Goal: Task Accomplishment & Management: Complete application form

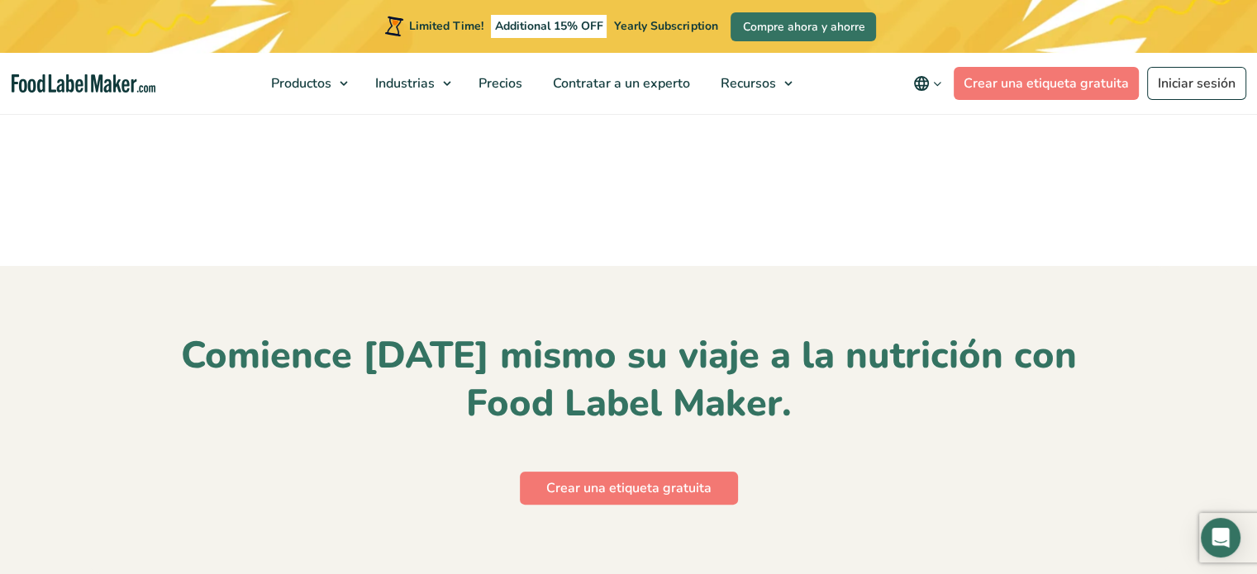
scroll to position [7753, 0]
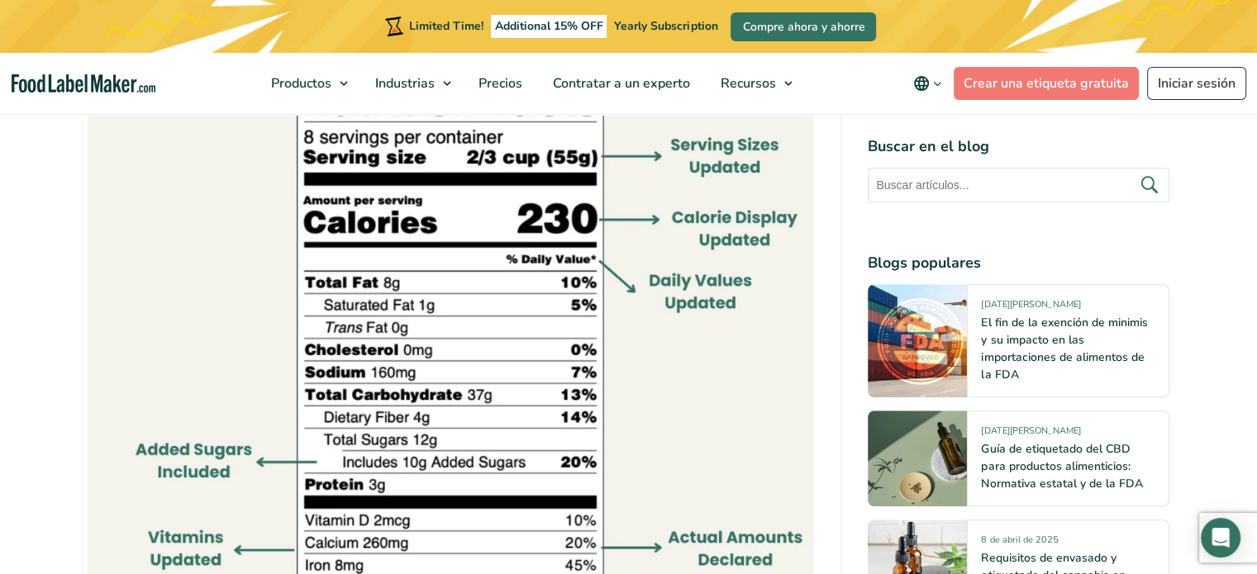
scroll to position [1239, 0]
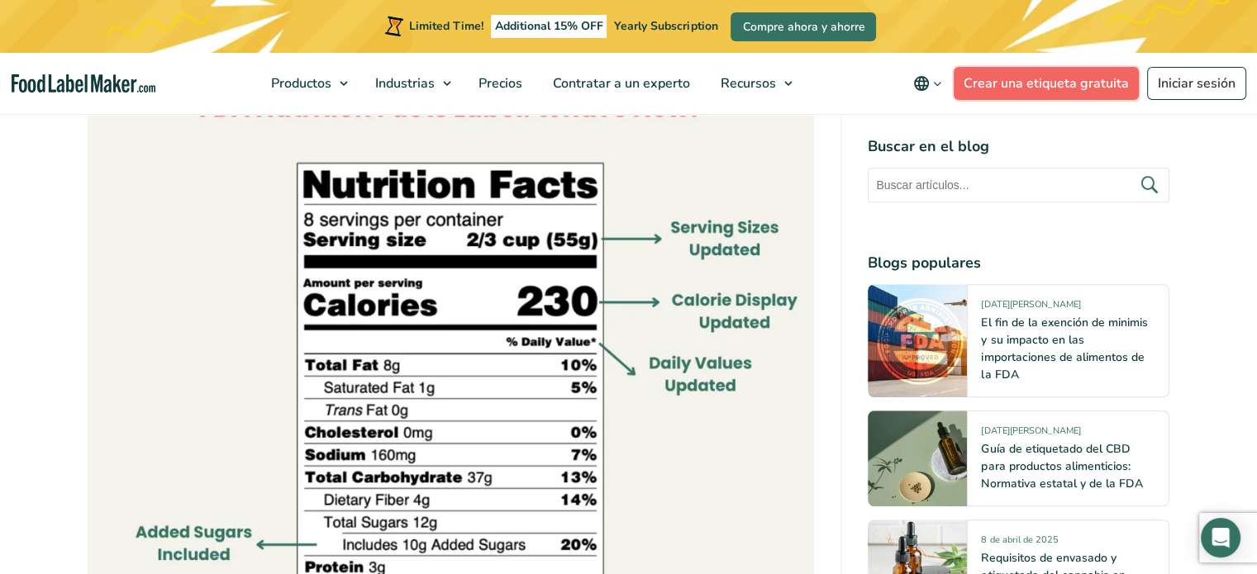
click at [1016, 92] on link "Crear una etiqueta gratuita" at bounding box center [1045, 83] width 185 height 33
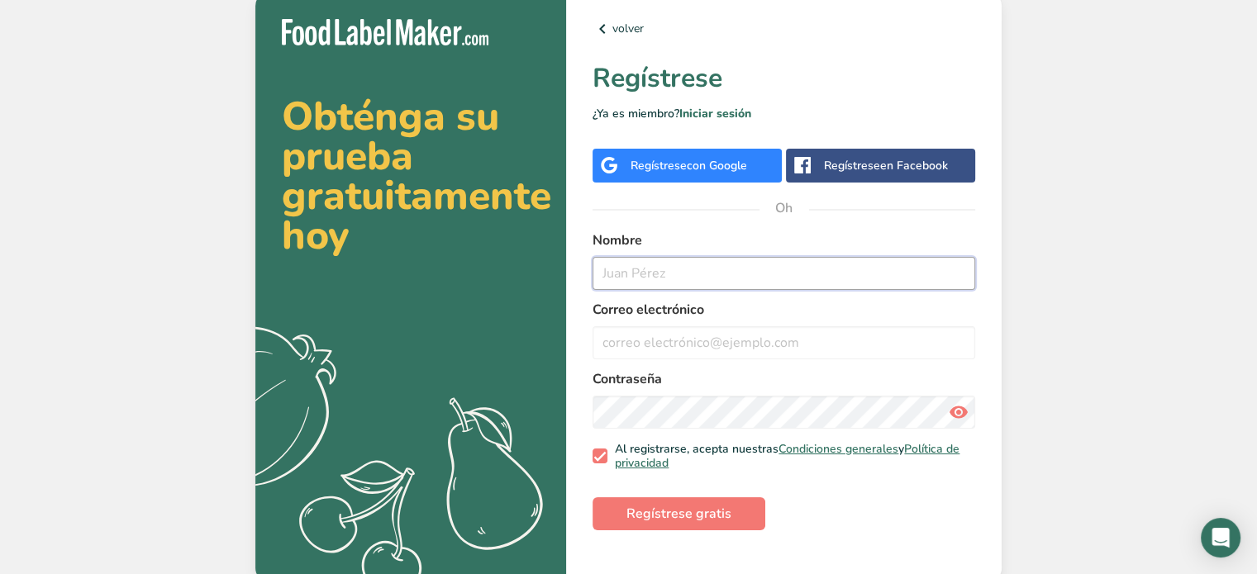
click at [720, 264] on input "text" at bounding box center [783, 273] width 383 height 33
type input "jeronimorolon"
click at [751, 340] on input "email" at bounding box center [783, 342] width 383 height 33
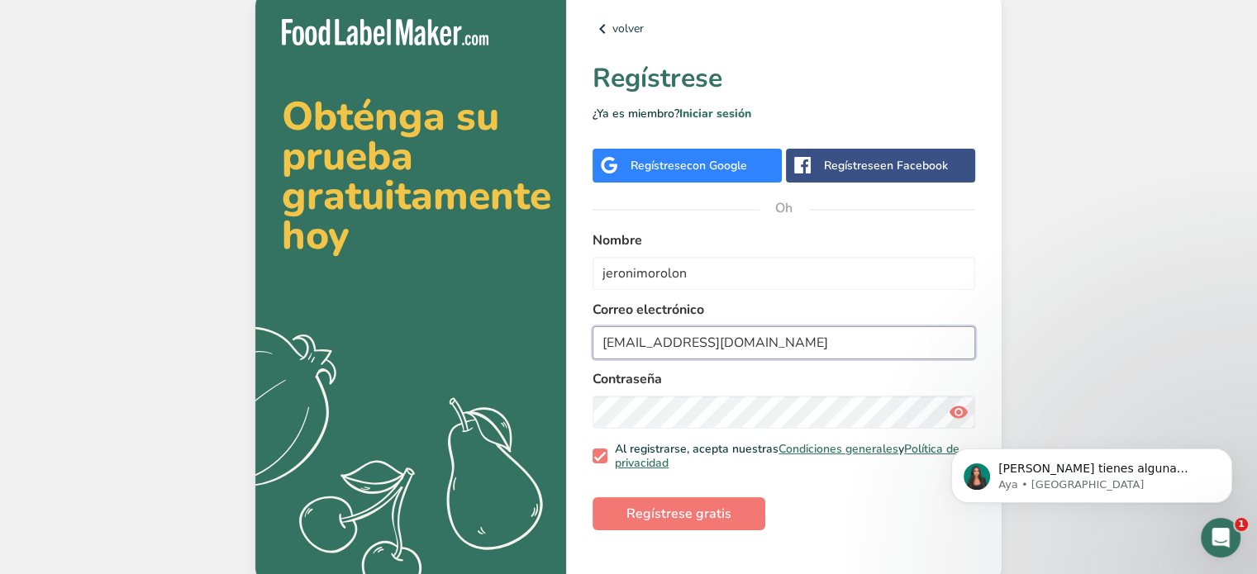
type input "[EMAIL_ADDRESS][DOMAIN_NAME]"
click at [954, 407] on icon at bounding box center [959, 412] width 20 height 30
click at [691, 507] on font "Regístrese gratis" at bounding box center [678, 514] width 105 height 18
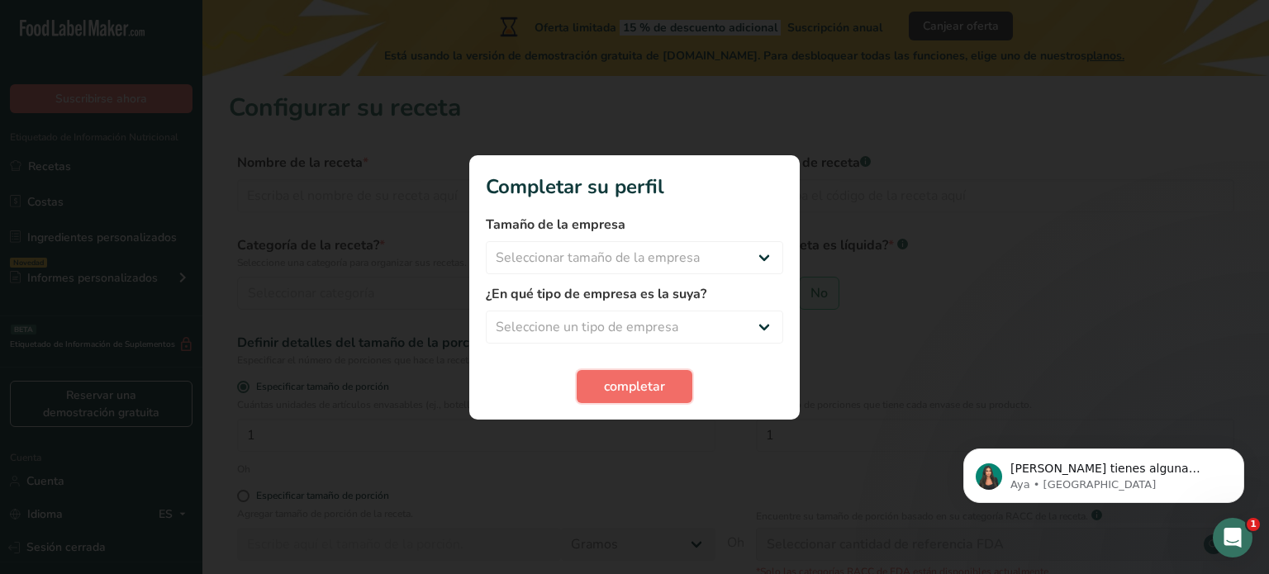
click at [651, 389] on font "completar" at bounding box center [634, 387] width 61 height 18
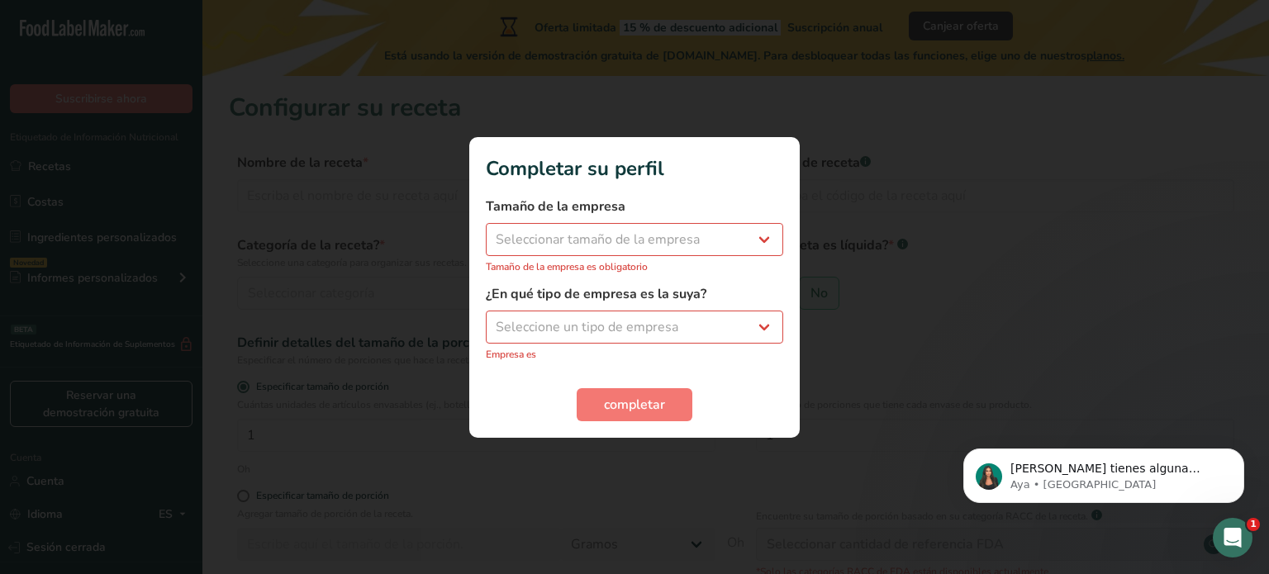
click at [735, 154] on h1 "Completar su perfil" at bounding box center [634, 169] width 297 height 30
drag, startPoint x: 752, startPoint y: 163, endPoint x: 767, endPoint y: 176, distance: 19.9
click at [753, 164] on h1 "Completar su perfil" at bounding box center [634, 169] width 297 height 30
drag, startPoint x: 784, startPoint y: 218, endPoint x: 675, endPoint y: 297, distance: 134.9
click at [768, 237] on section "Completar su perfil Tamaño de la empresa Seleccionar tamaño de la empresa Menos…" at bounding box center [634, 287] width 330 height 301
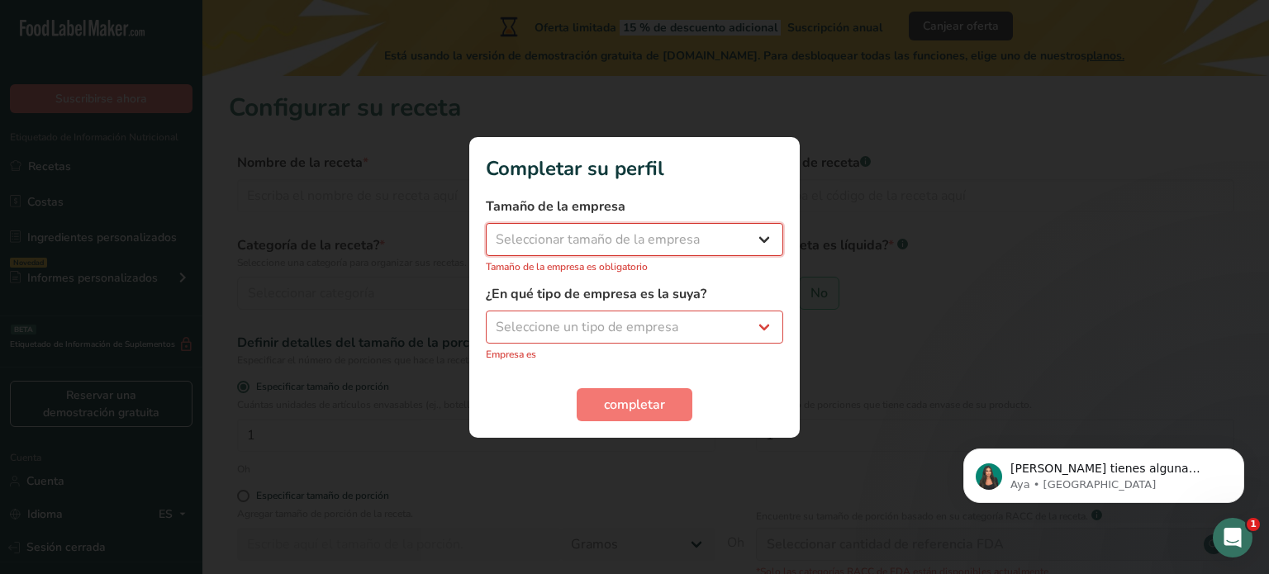
drag, startPoint x: 726, startPoint y: 231, endPoint x: 712, endPoint y: 240, distance: 16.7
click at [726, 231] on select "Seleccionar tamaño de la empresa Menos de 10 empleados De 10 a 50 empleados De …" at bounding box center [634, 239] width 297 height 33
select select "1"
click at [486, 231] on select "Seleccionar tamaño de la empresa Menos de 10 empleados De 10 a 50 empleados De …" at bounding box center [634, 239] width 297 height 33
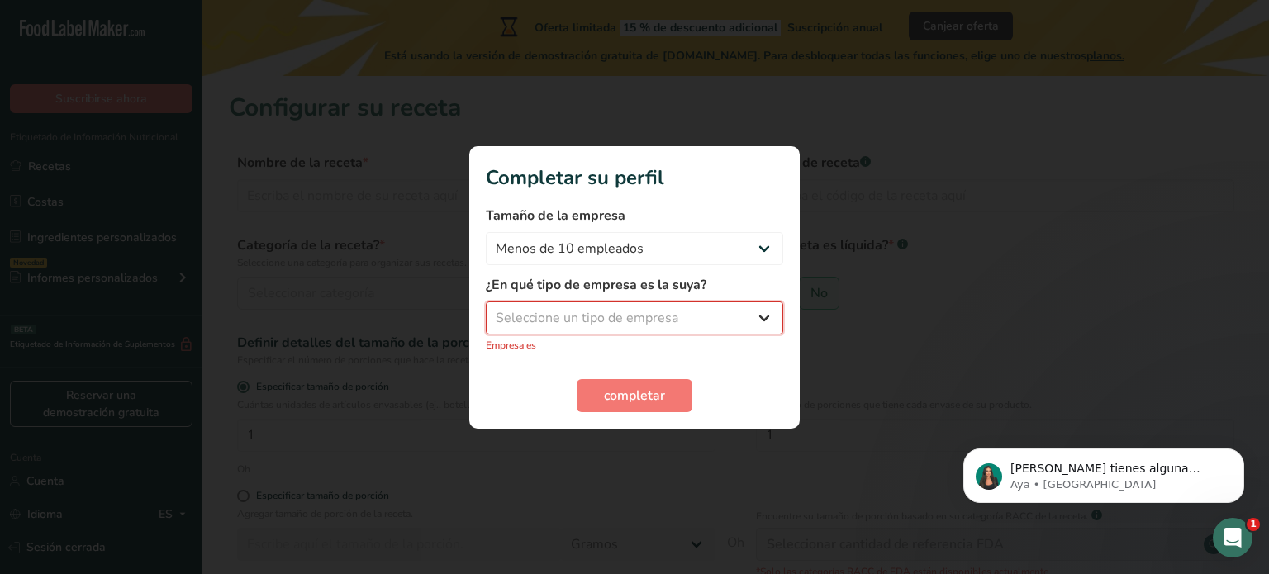
click at [618, 305] on select "Seleccione un tipo de empresa Fabricante de alimentos envasados Restaurante y c…" at bounding box center [634, 318] width 297 height 33
select select "1"
click at [486, 310] on select "Seleccione un tipo de empresa Fabricante de alimentos envasados Restaurante y c…" at bounding box center [634, 318] width 297 height 33
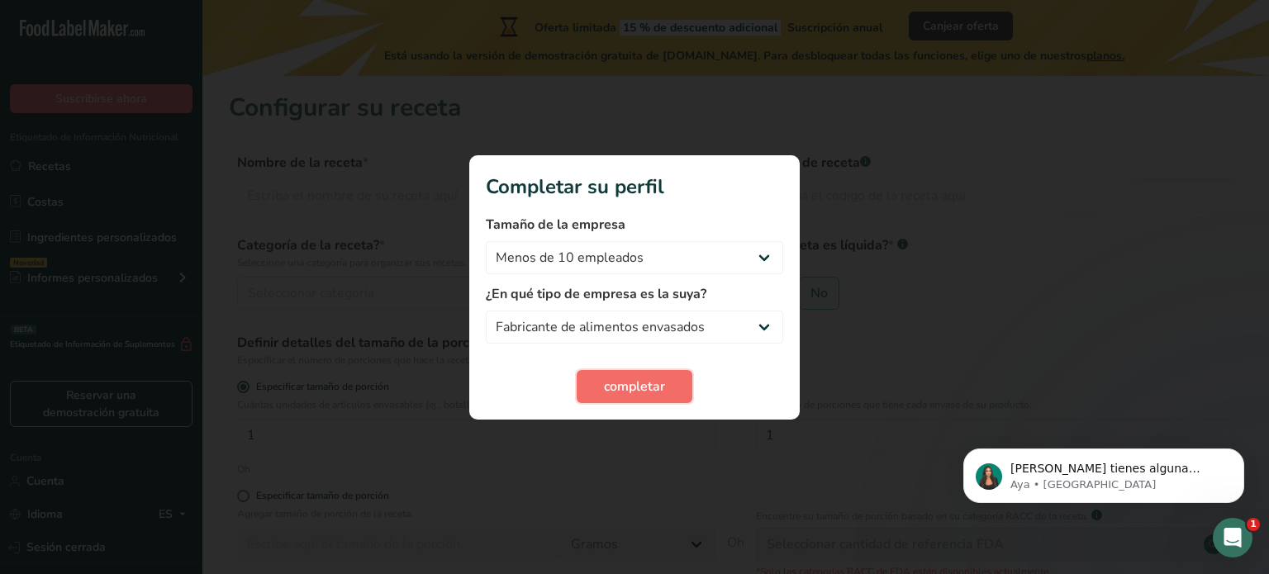
click at [616, 399] on button "completar" at bounding box center [635, 386] width 116 height 33
